Goal: Transaction & Acquisition: Purchase product/service

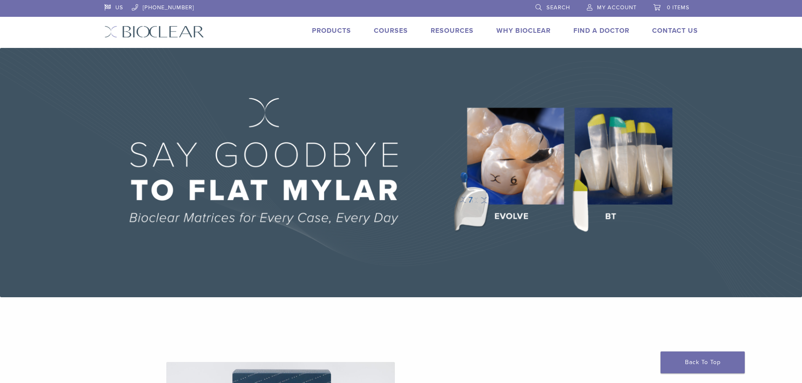
click at [323, 27] on link "Products" at bounding box center [331, 31] width 39 height 8
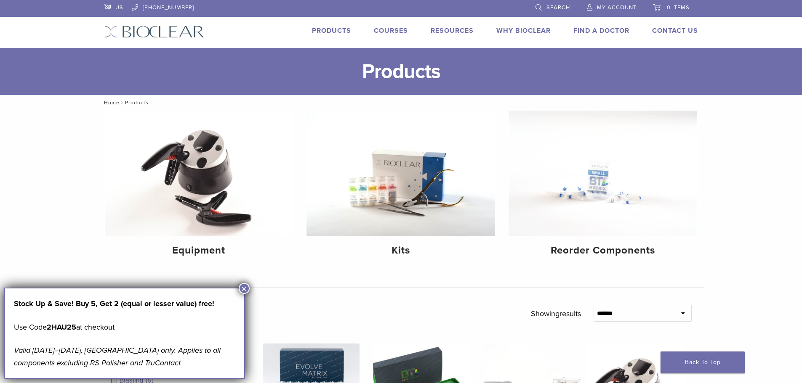
click at [243, 292] on button "×" at bounding box center [244, 288] width 11 height 11
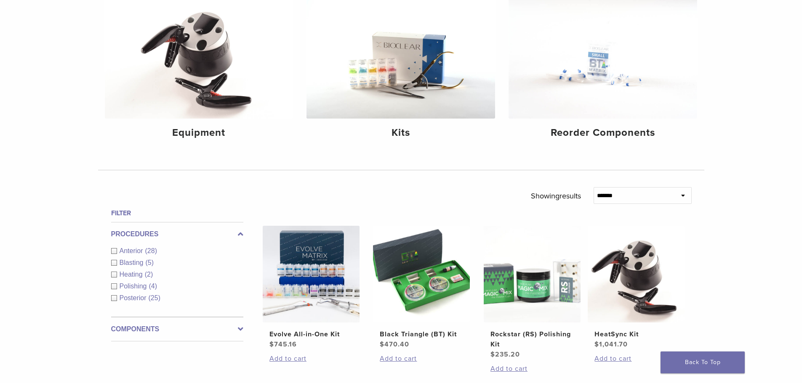
scroll to position [295, 0]
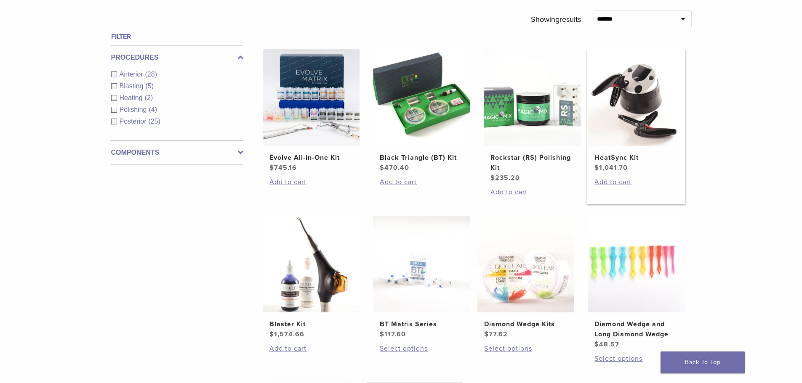
click at [638, 101] on img at bounding box center [635, 97] width 97 height 97
